Goal: Information Seeking & Learning: Learn about a topic

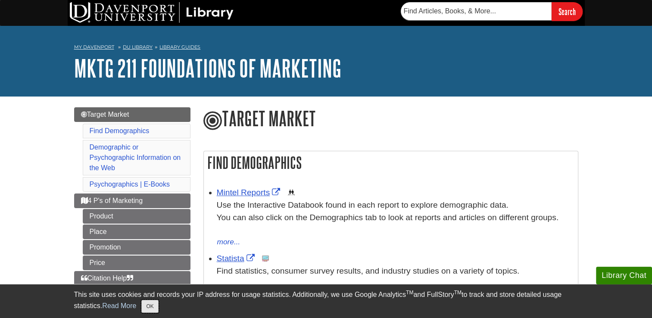
click at [154, 310] on button "OK" at bounding box center [149, 306] width 17 height 13
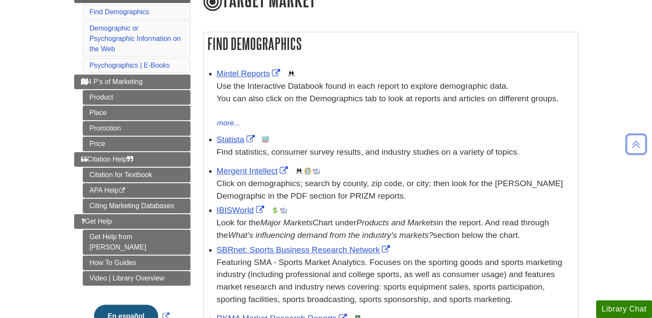
scroll to position [121, 0]
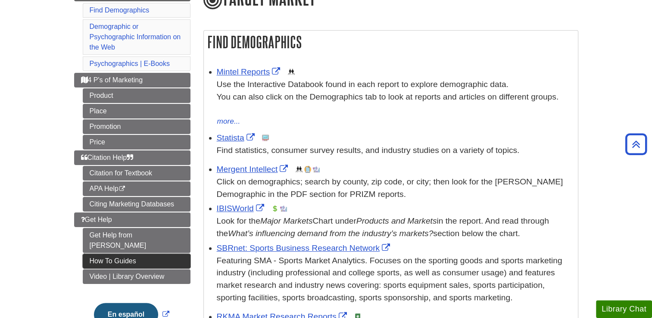
click at [138, 254] on link "How To Guides" at bounding box center [137, 261] width 108 height 15
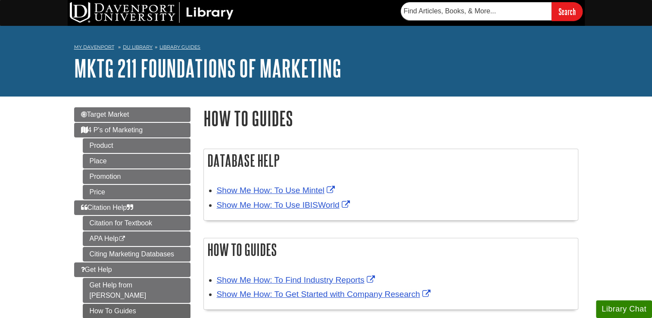
click at [310, 123] on h1 "How To Guides" at bounding box center [391, 118] width 375 height 22
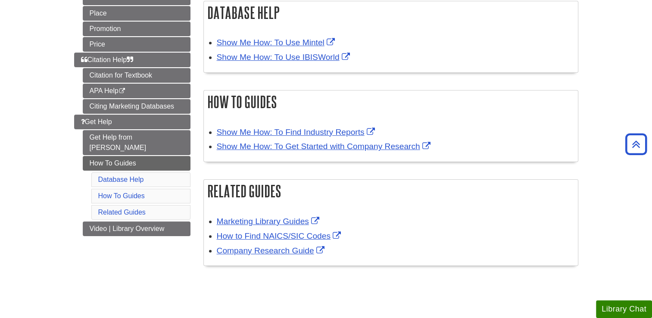
scroll to position [147, 0]
click at [274, 45] on link "Show Me How: To Use Mintel" at bounding box center [277, 42] width 120 height 9
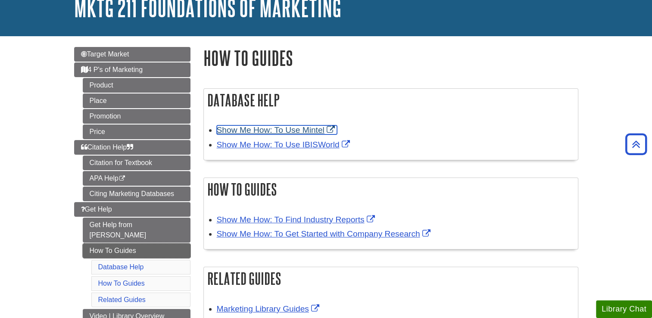
scroll to position [55, 0]
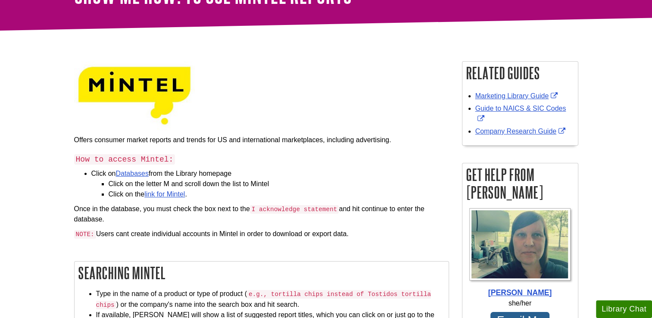
scroll to position [112, 0]
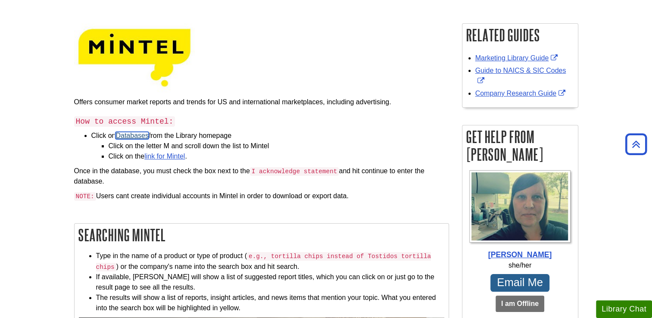
click at [125, 135] on link "Databases" at bounding box center [132, 135] width 33 height 7
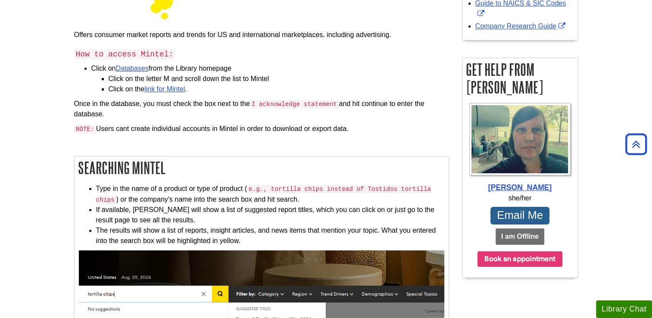
scroll to position [178, 0]
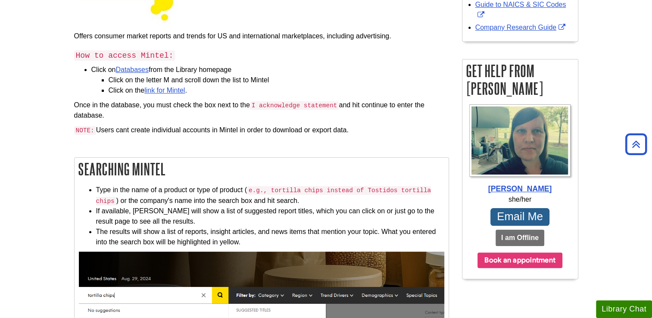
click at [216, 98] on div "How to access Mintel: Click on Databases from the Library homepage Click on the…" at bounding box center [261, 93] width 375 height 94
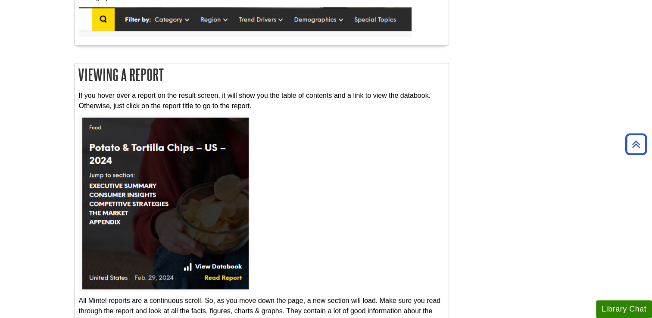
scroll to position [610, 0]
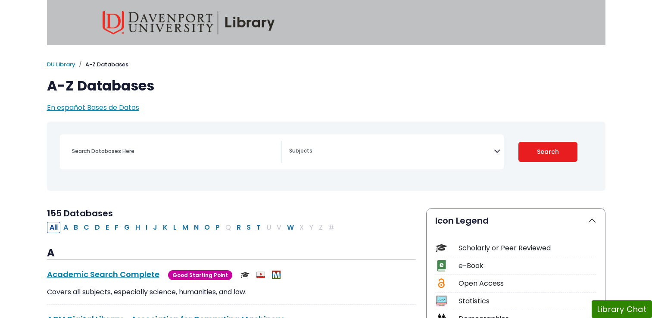
select select "Database Subject Filter"
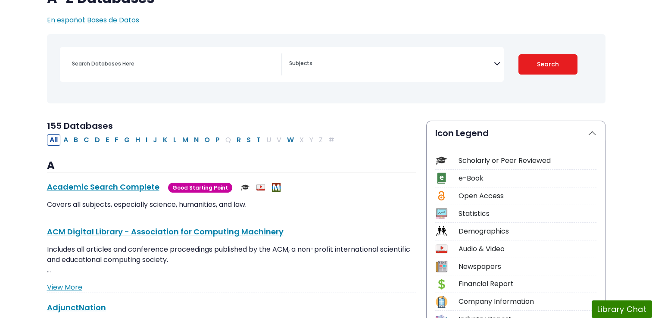
scroll to position [88, 0]
click at [182, 139] on button "M" at bounding box center [185, 139] width 11 height 11
select select "Database Subject Filter"
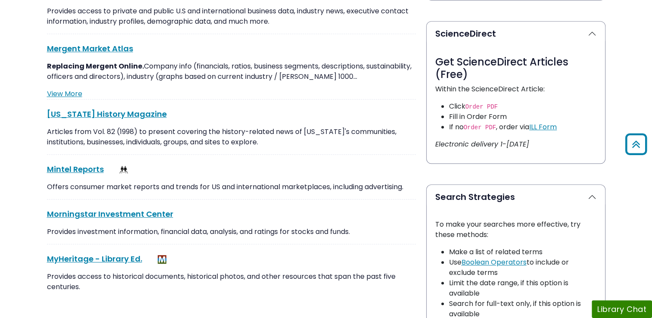
scroll to position [450, 0]
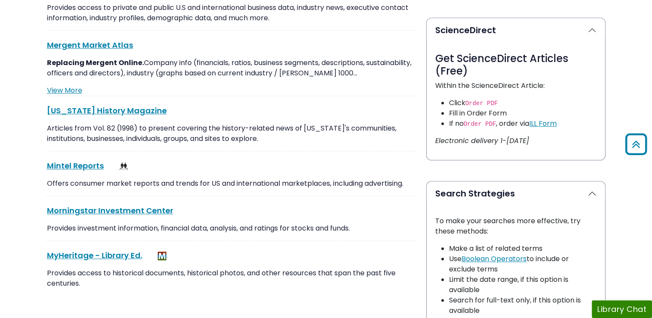
click at [85, 170] on div "Mintel Reports This link opens in a new window Offers consumer market reports a…" at bounding box center [231, 178] width 369 height 36
click at [81, 166] on link "Mintel Reports This link opens in a new window" at bounding box center [75, 165] width 57 height 11
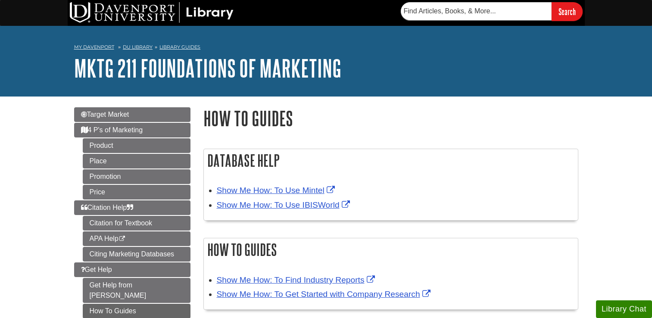
scroll to position [55, 0]
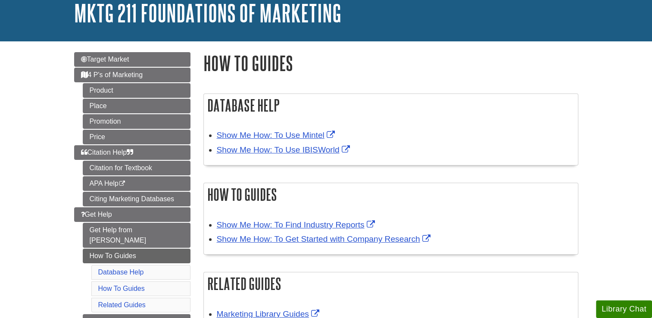
click at [331, 75] on div "Database Help Show Me How: To Use Mintel Show Me How: To Use IBISWorld How To G…" at bounding box center [391, 225] width 388 height 302
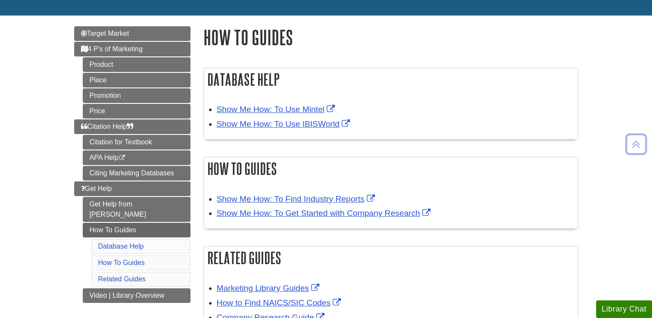
scroll to position [81, 0]
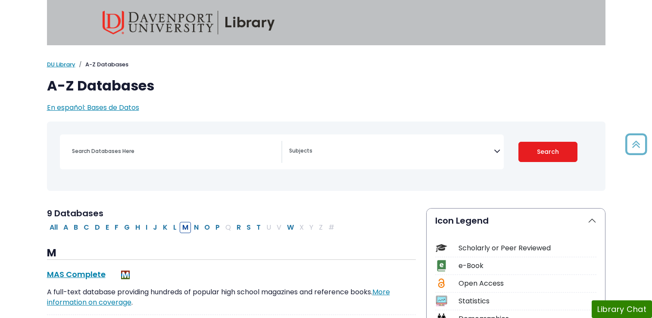
select select "Database Subject Filter"
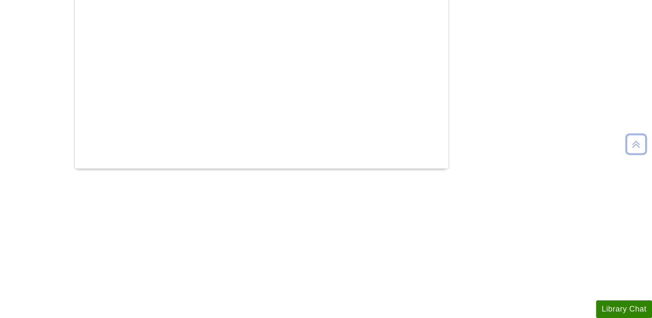
scroll to position [610, 0]
